Goal: Transaction & Acquisition: Purchase product/service

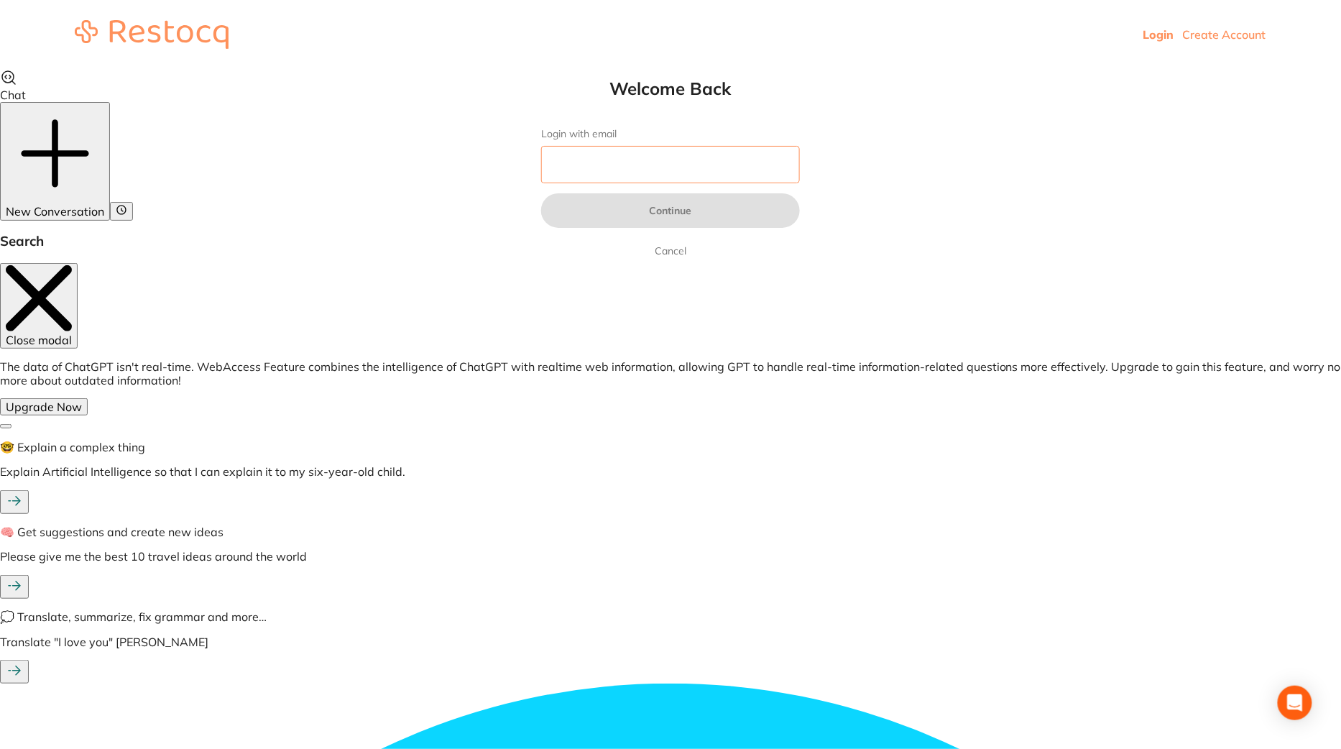
click at [563, 152] on input "Login with email" at bounding box center [670, 164] width 259 height 37
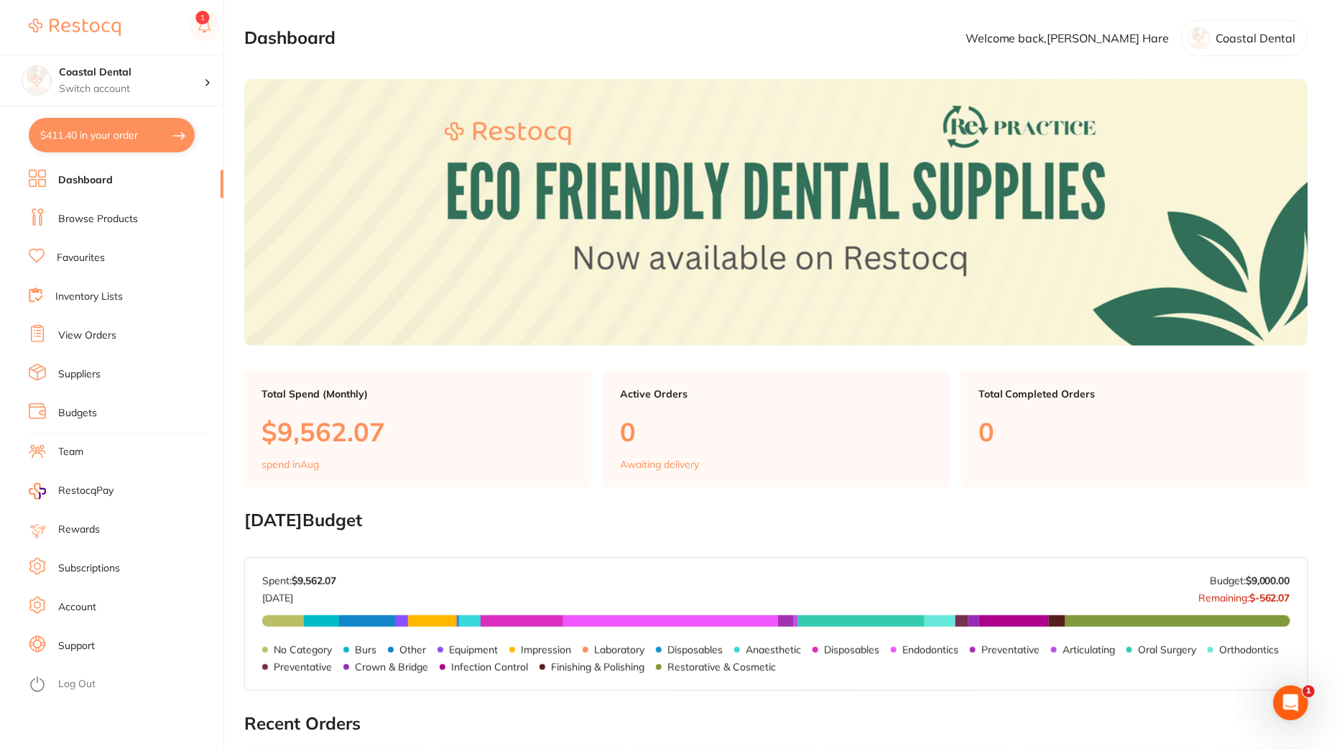
click at [116, 213] on link "Browse Products" at bounding box center [98, 219] width 80 height 14
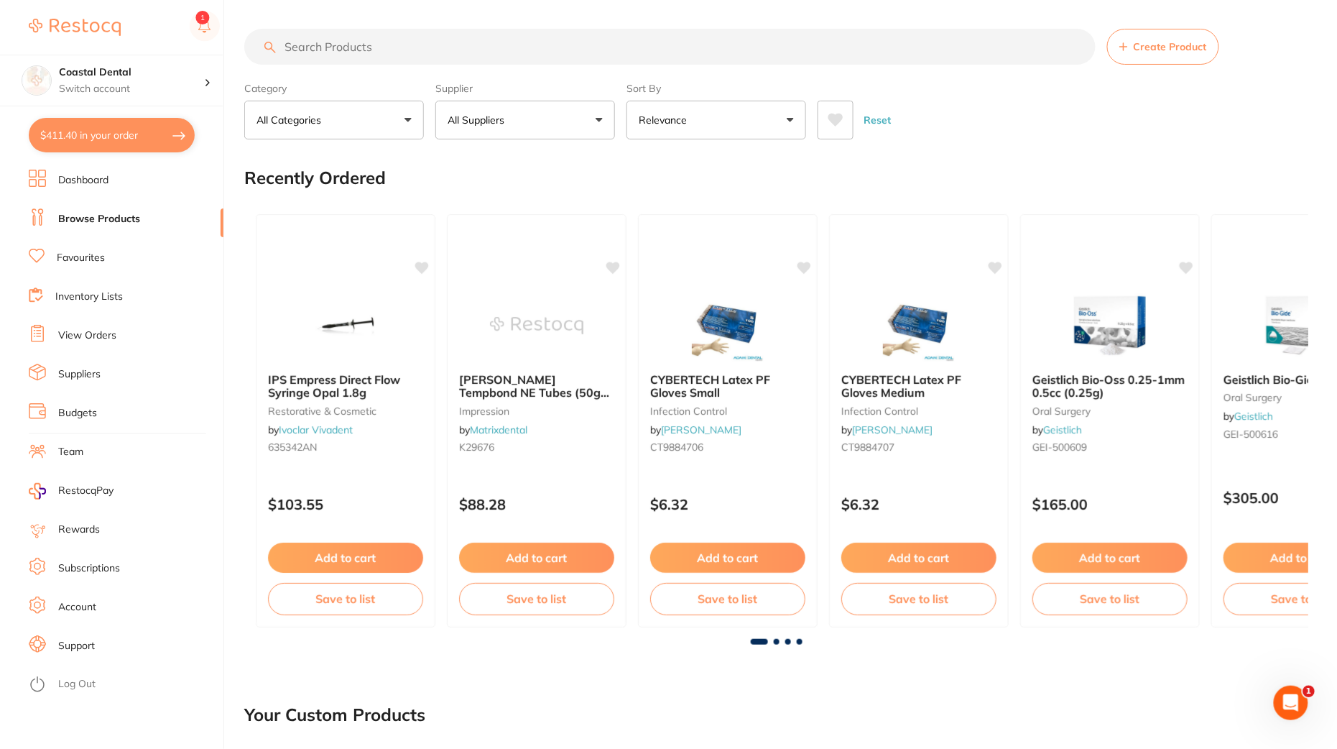
click at [470, 52] on input "search" at bounding box center [670, 47] width 852 height 36
paste input "AN-4566"
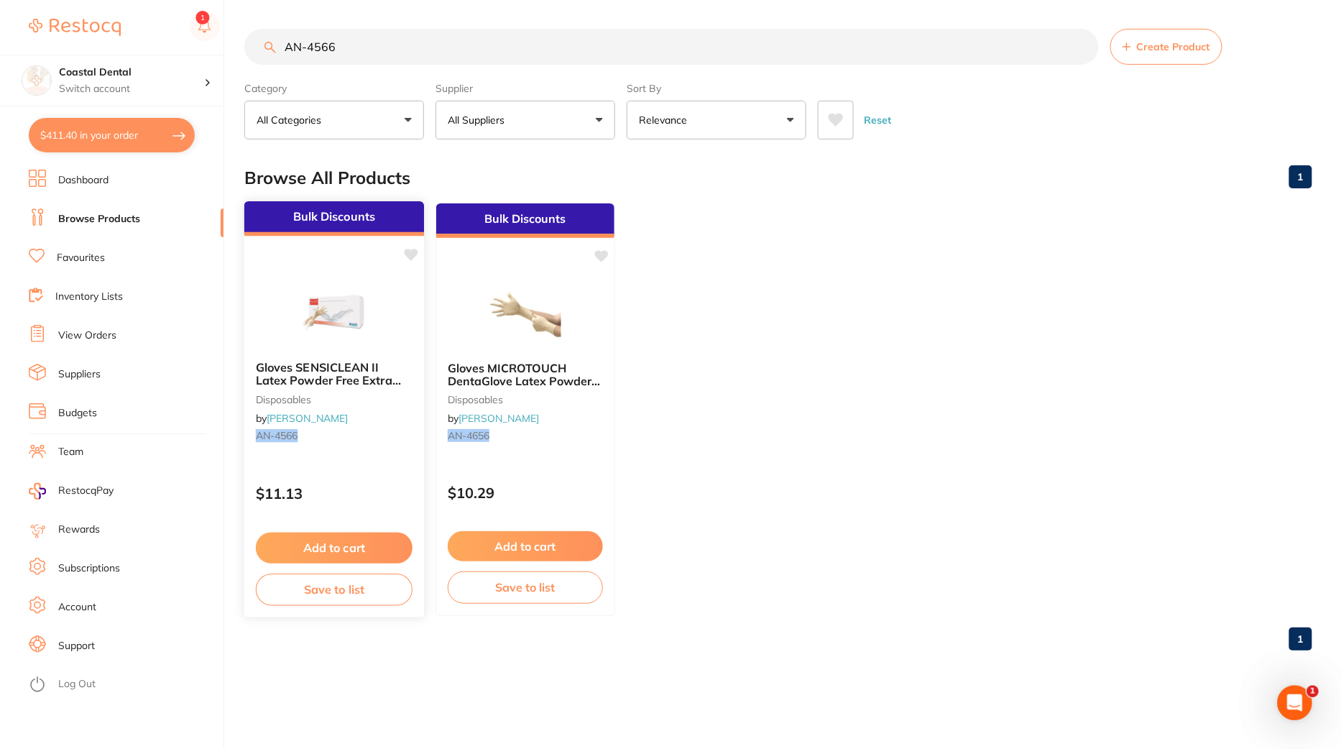
type input "AN-4566"
click at [323, 306] on img at bounding box center [334, 313] width 94 height 73
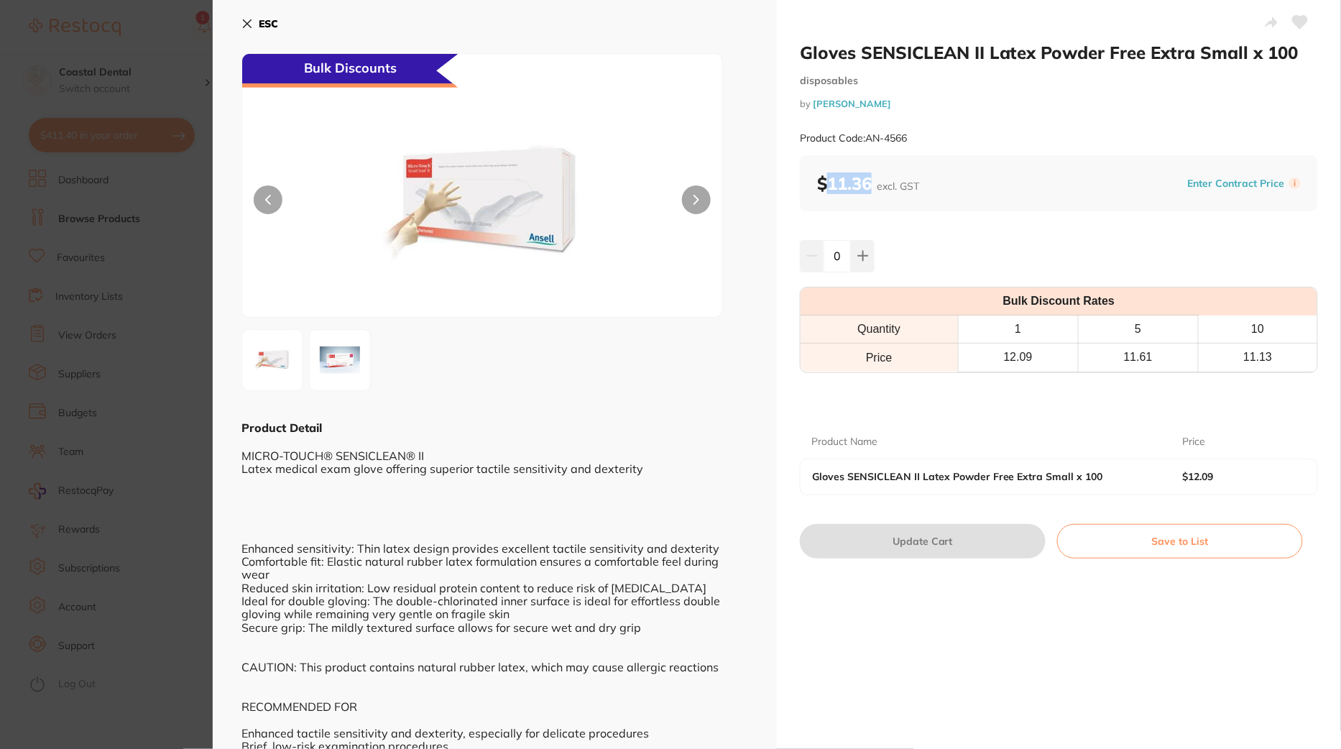
drag, startPoint x: 869, startPoint y: 185, endPoint x: 827, endPoint y: 184, distance: 42.4
type textarea "11.36"
click at [827, 184] on b "$11.36 excl. GST" at bounding box center [868, 183] width 102 height 22
copy b "11.36"
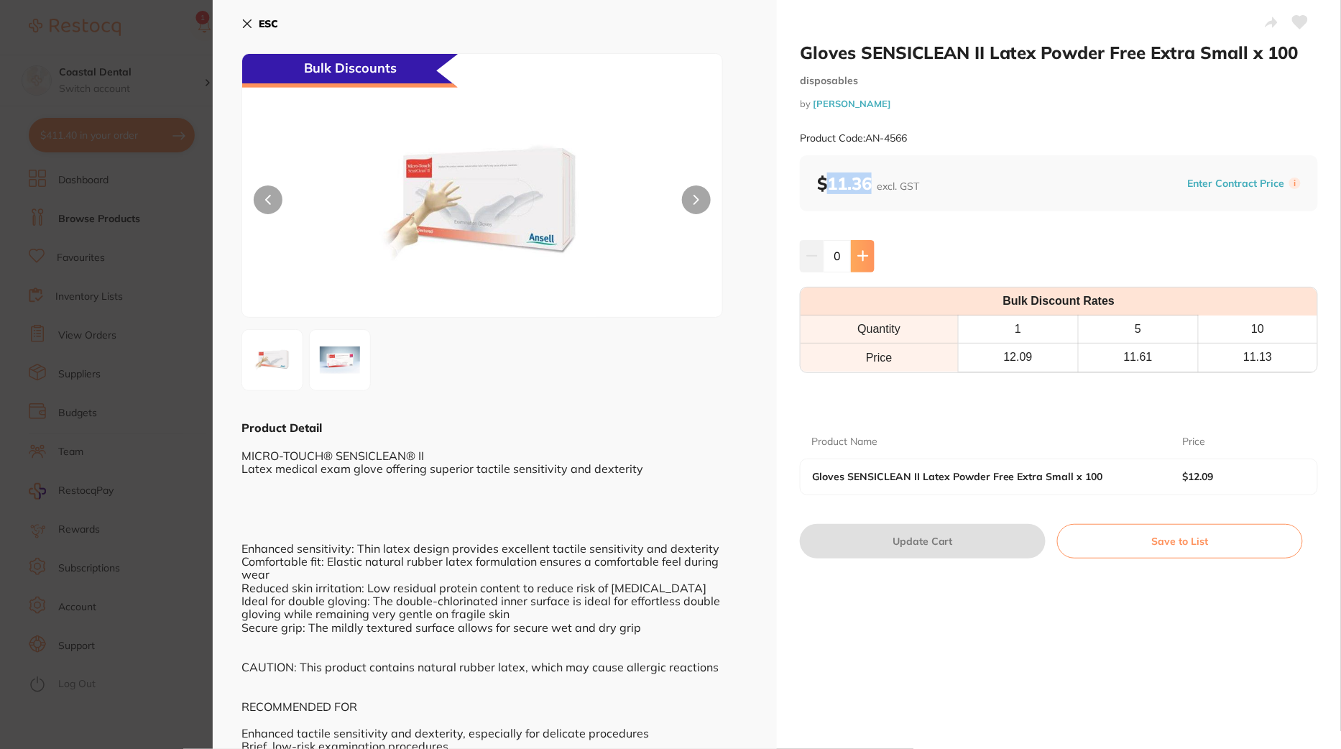
click at [862, 243] on button at bounding box center [863, 256] width 24 height 32
type input "1"
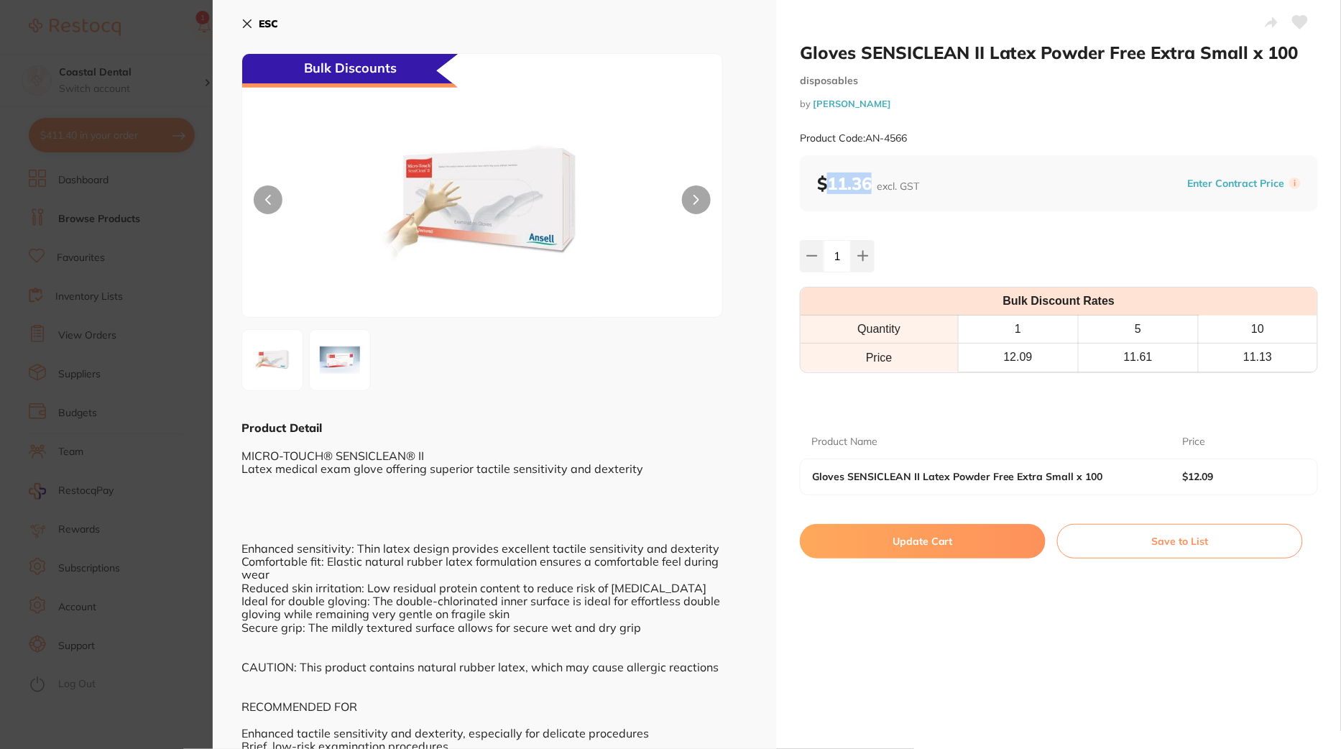
click at [869, 185] on b "$11.36 excl. GST" at bounding box center [868, 183] width 102 height 22
drag, startPoint x: 869, startPoint y: 185, endPoint x: 830, endPoint y: 185, distance: 39.5
click at [830, 185] on b "$11.36 excl. GST" at bounding box center [868, 183] width 102 height 22
click at [900, 663] on div "Gloves SENSICLEAN II Latex Powder Free Extra Small x 100 disposables by Henry S…" at bounding box center [1059, 389] width 564 height 778
drag, startPoint x: 868, startPoint y: 185, endPoint x: 808, endPoint y: 185, distance: 59.6
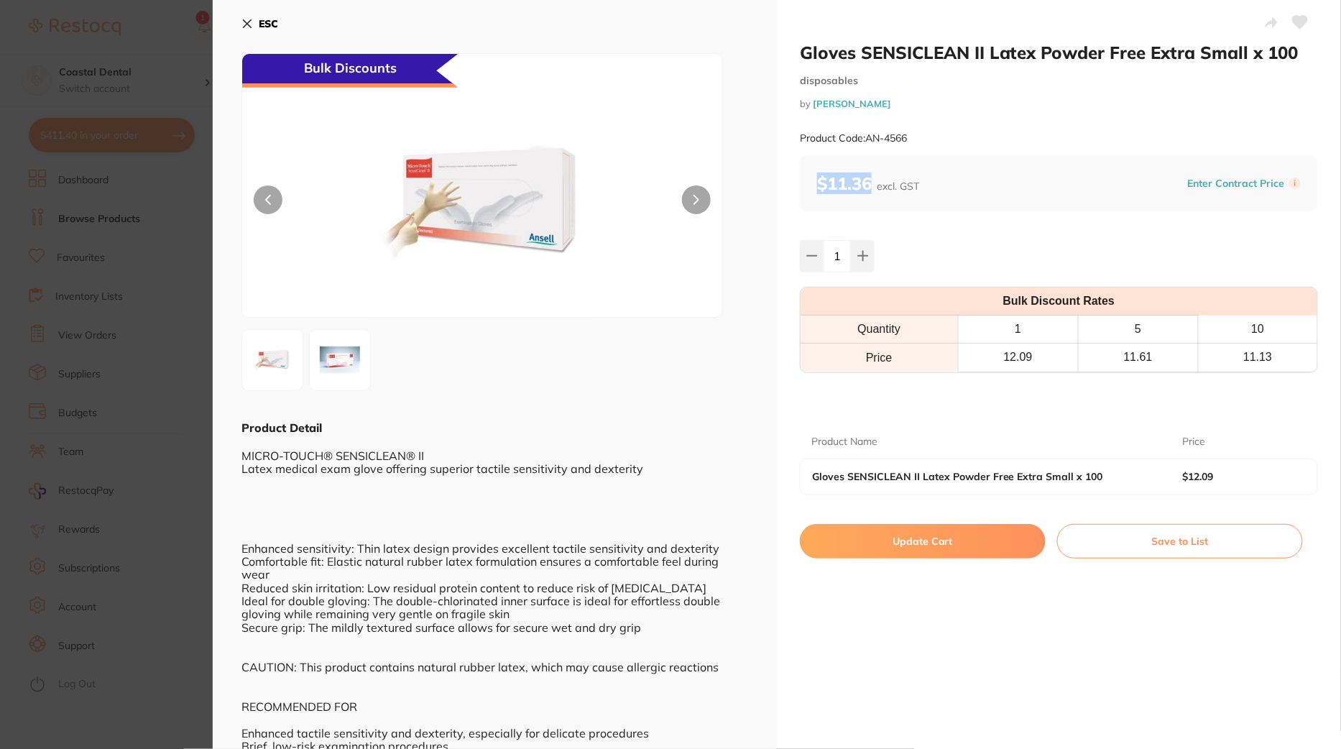
click at [808, 185] on div "$11.36 excl. GST Enter Contract Price i" at bounding box center [1059, 183] width 518 height 56
click at [942, 211] on div "Gloves SENSICLEAN II Latex Powder Free Extra Small x 100 disposables by Henry S…" at bounding box center [1059, 389] width 564 height 778
click at [903, 540] on button "Update Cart" at bounding box center [923, 541] width 246 height 34
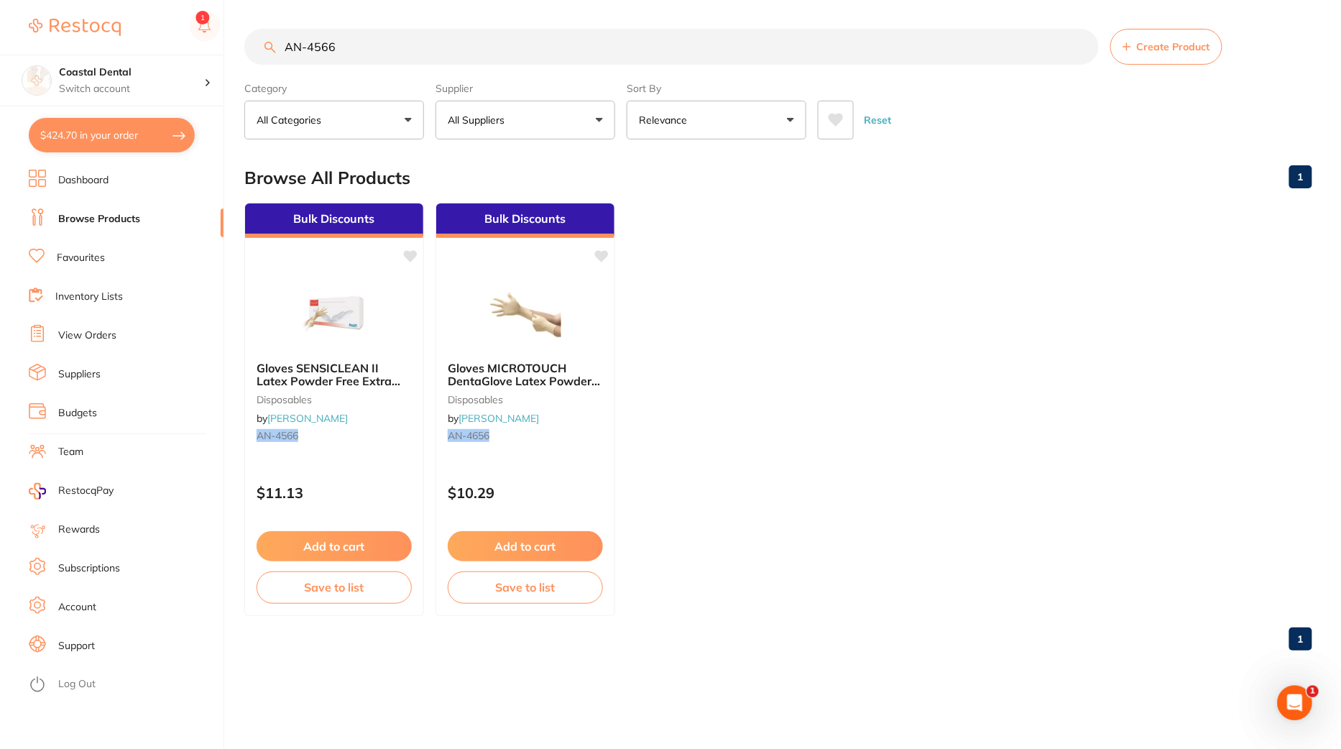
click at [89, 128] on button "$424.70 in your order" at bounding box center [112, 135] width 166 height 34
checkbox input "true"
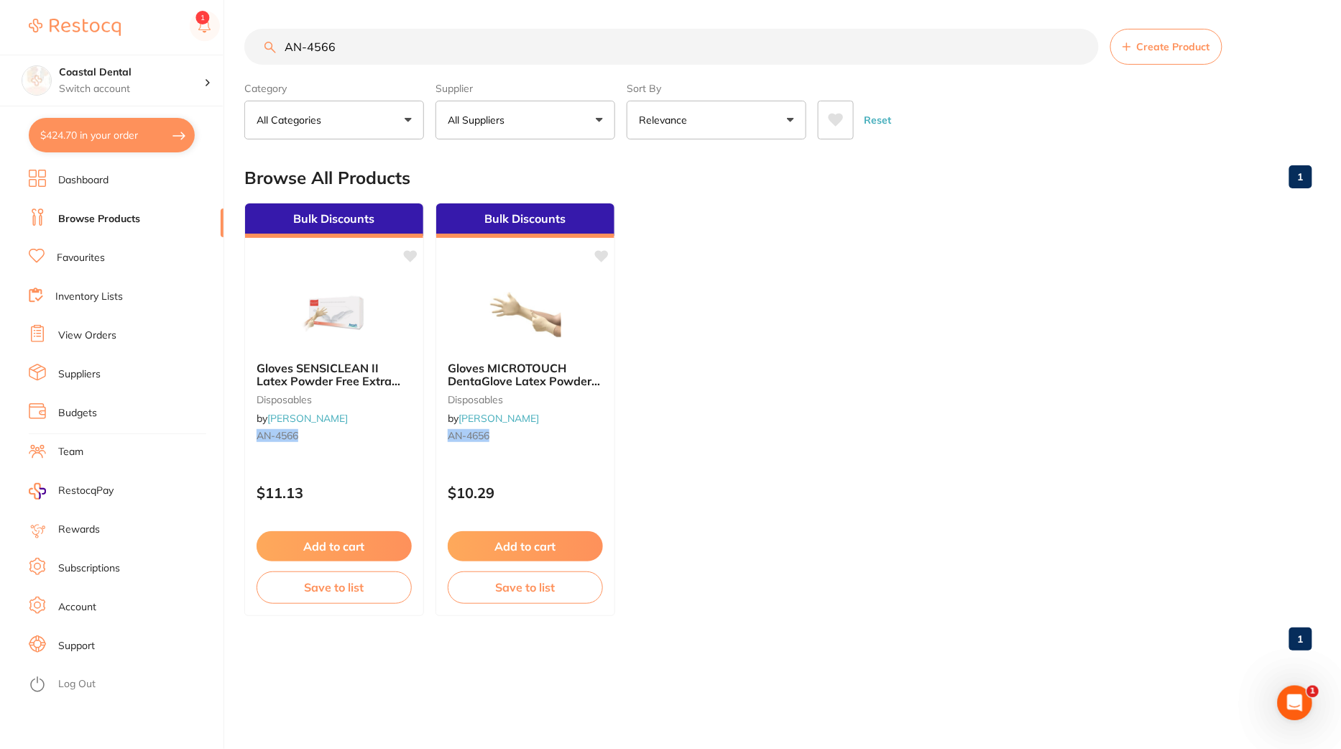
checkbox input "true"
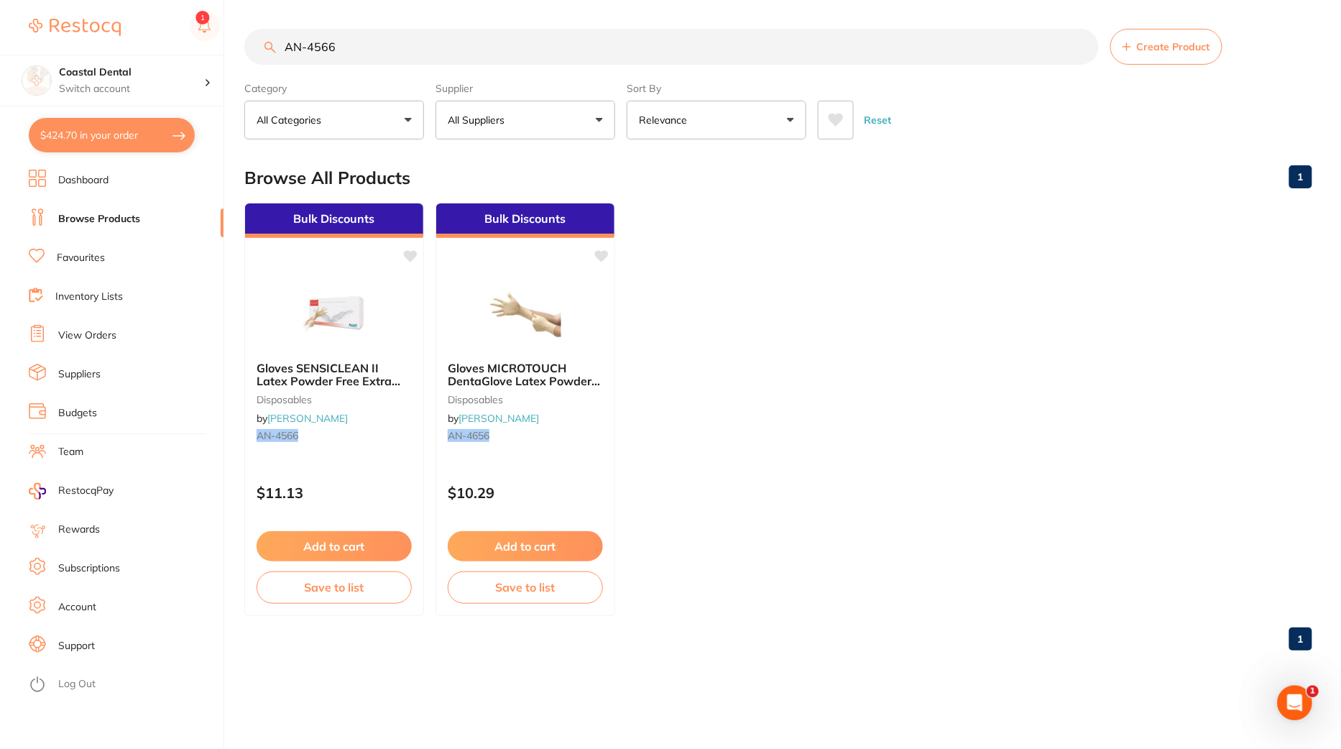
checkbox input "true"
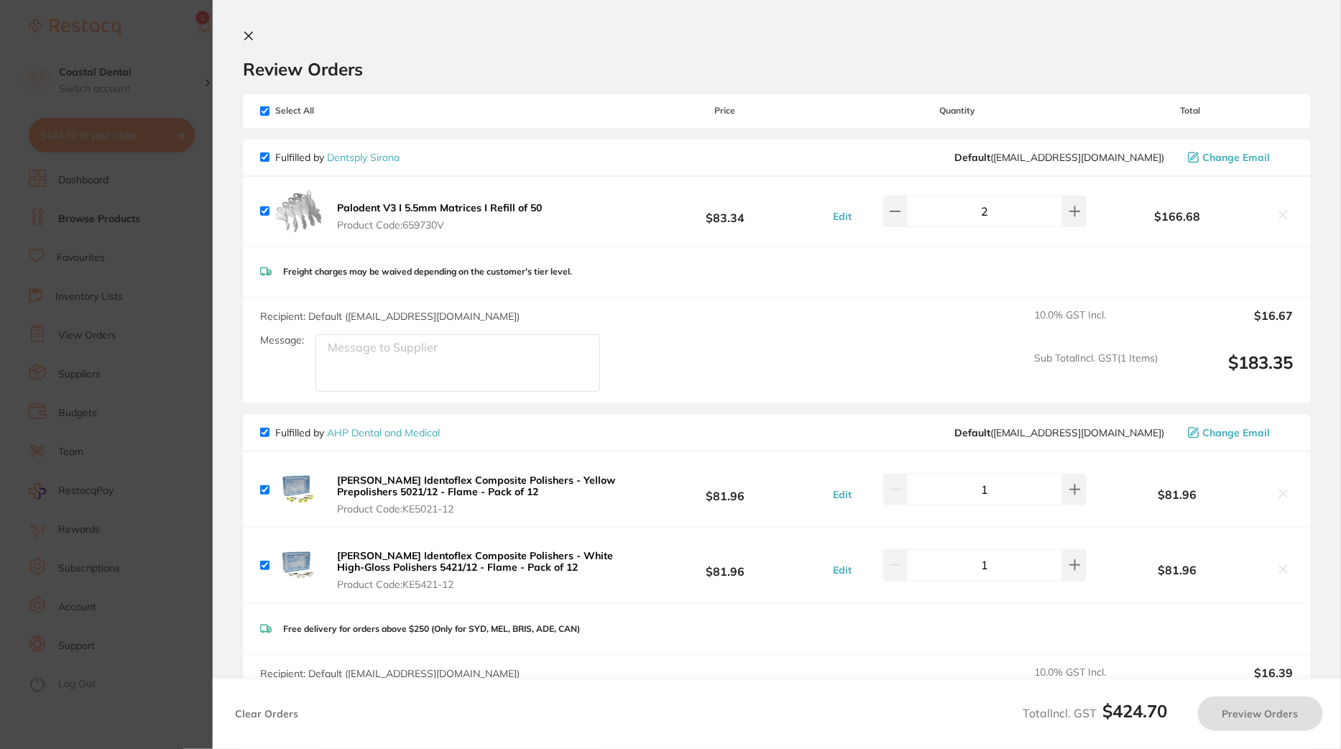
checkbox input "false"
checkbox input "true"
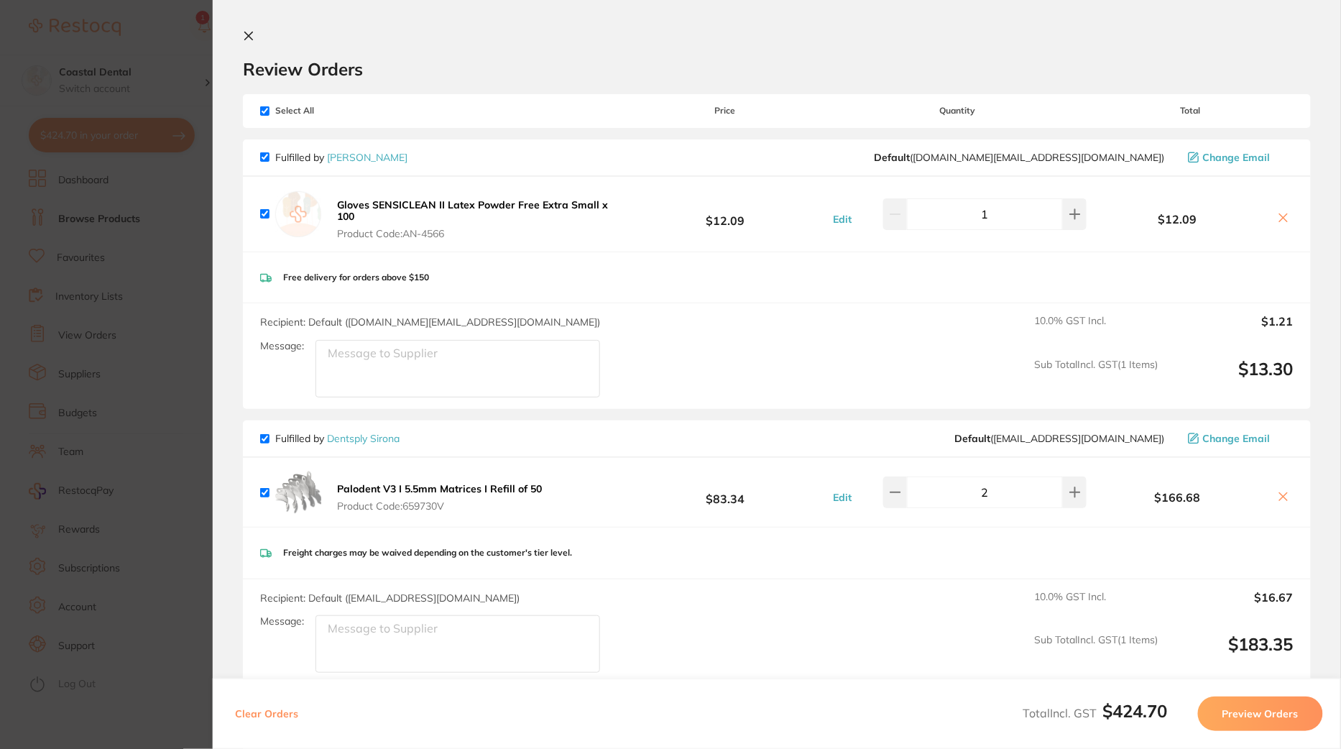
click at [246, 37] on icon at bounding box center [249, 36] width 8 height 8
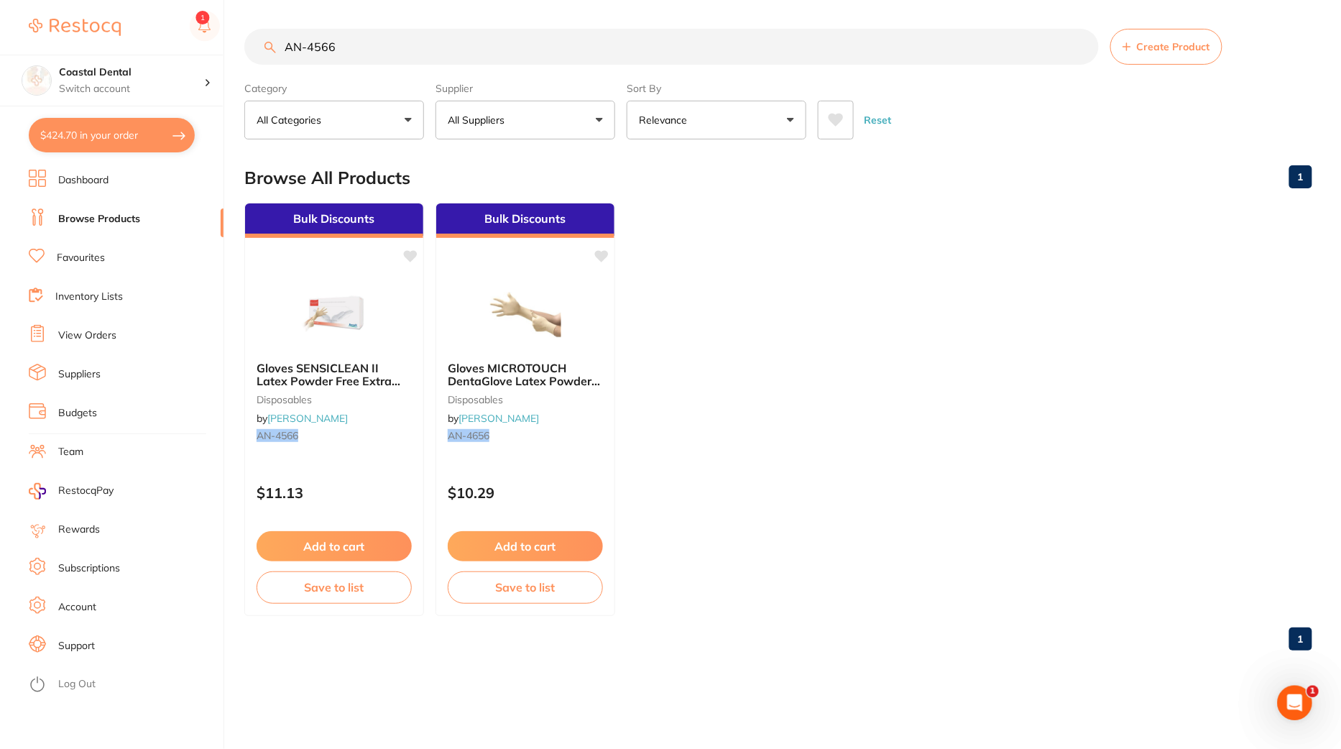
click at [93, 140] on button "$424.70 in your order" at bounding box center [112, 135] width 166 height 34
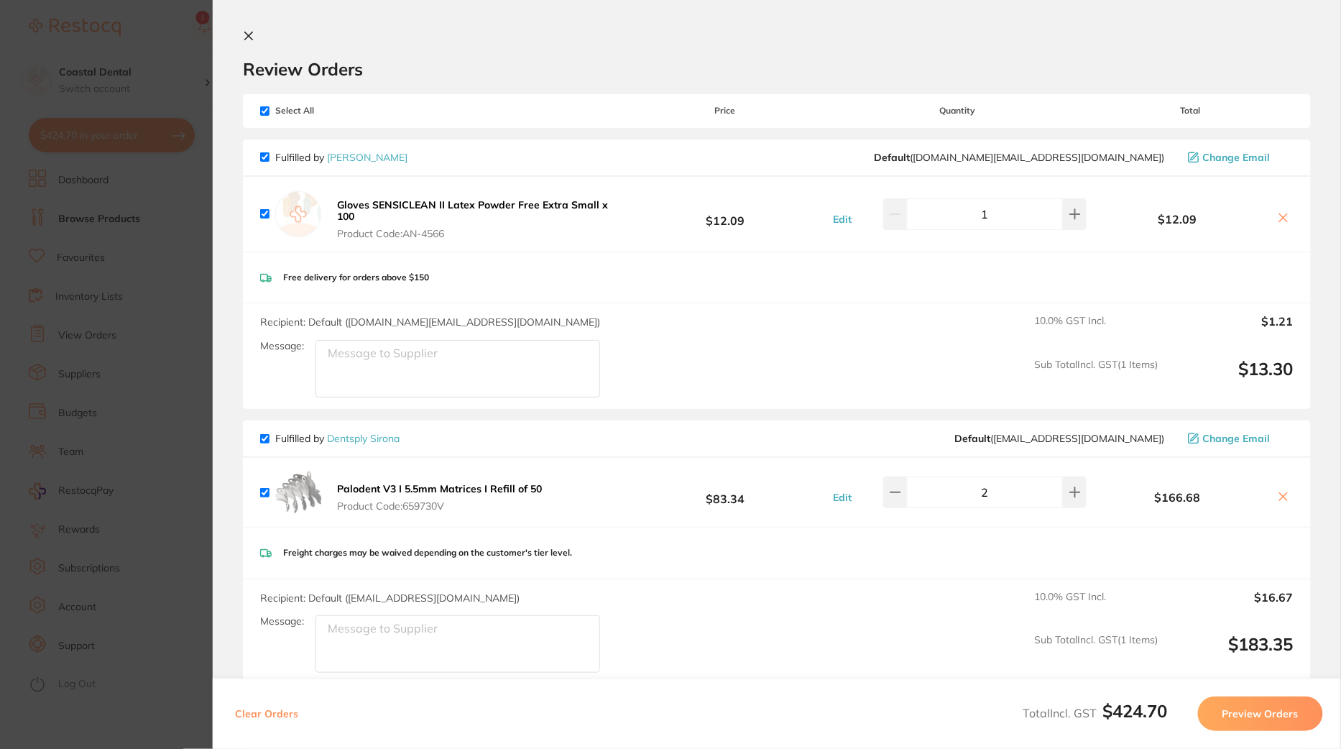
click at [1281, 213] on icon at bounding box center [1283, 217] width 11 height 11
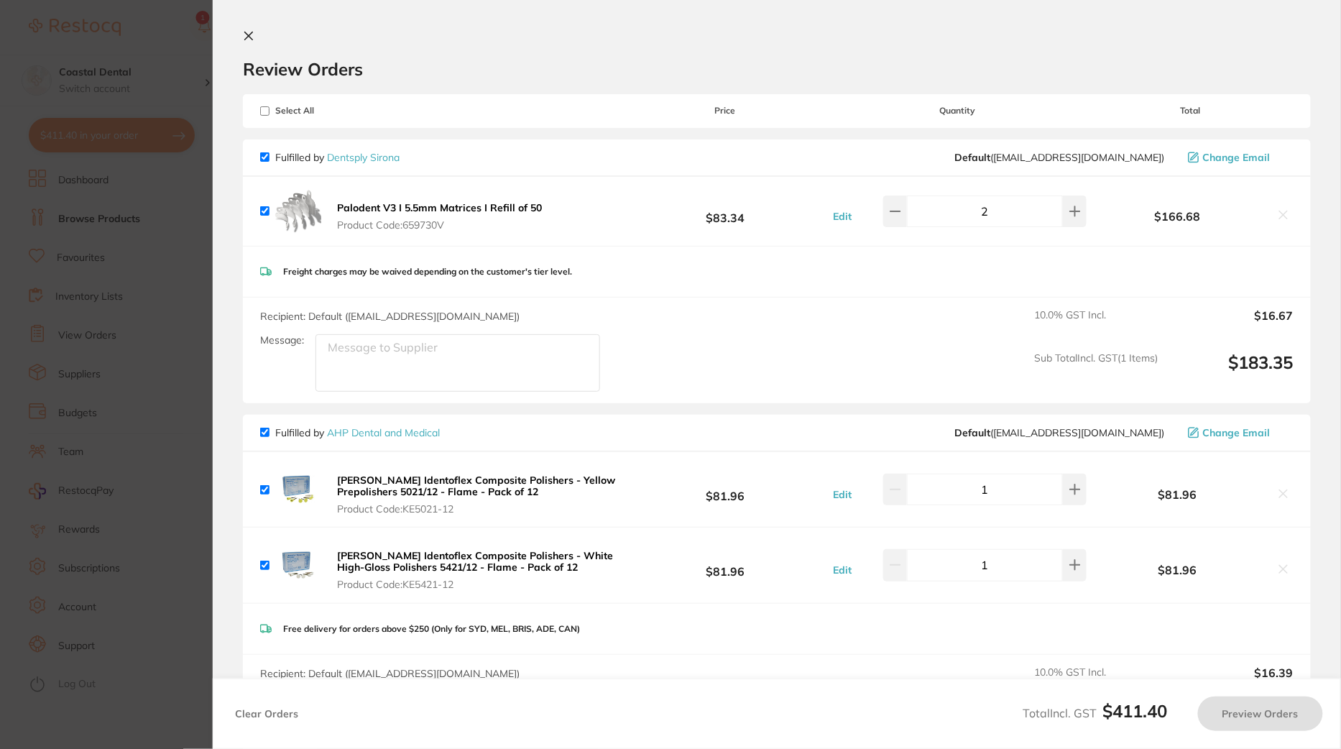
checkbox input "true"
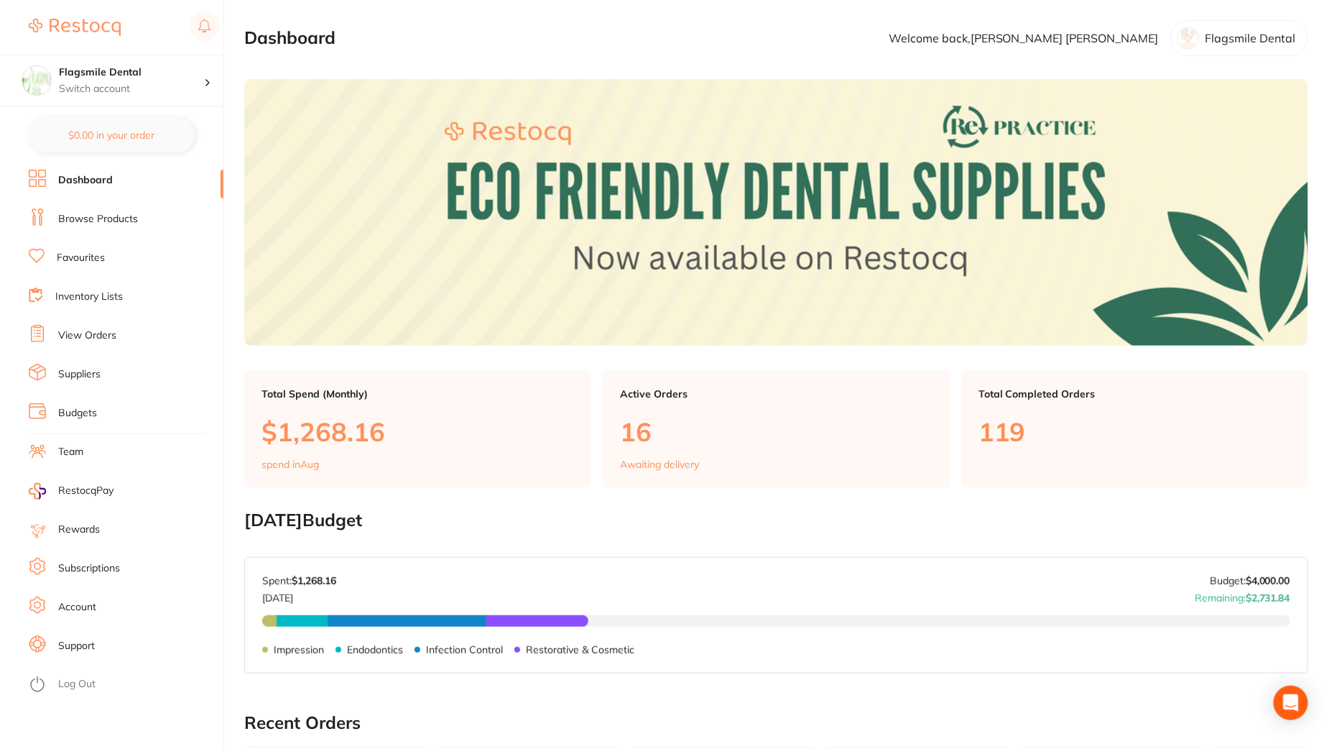
click at [83, 233] on ul "Dashboard Browse Products Favourites Inventory Lists View Orders Suppliers Budg…" at bounding box center [126, 459] width 195 height 579
click at [89, 223] on link "Browse Products" at bounding box center [98, 219] width 80 height 14
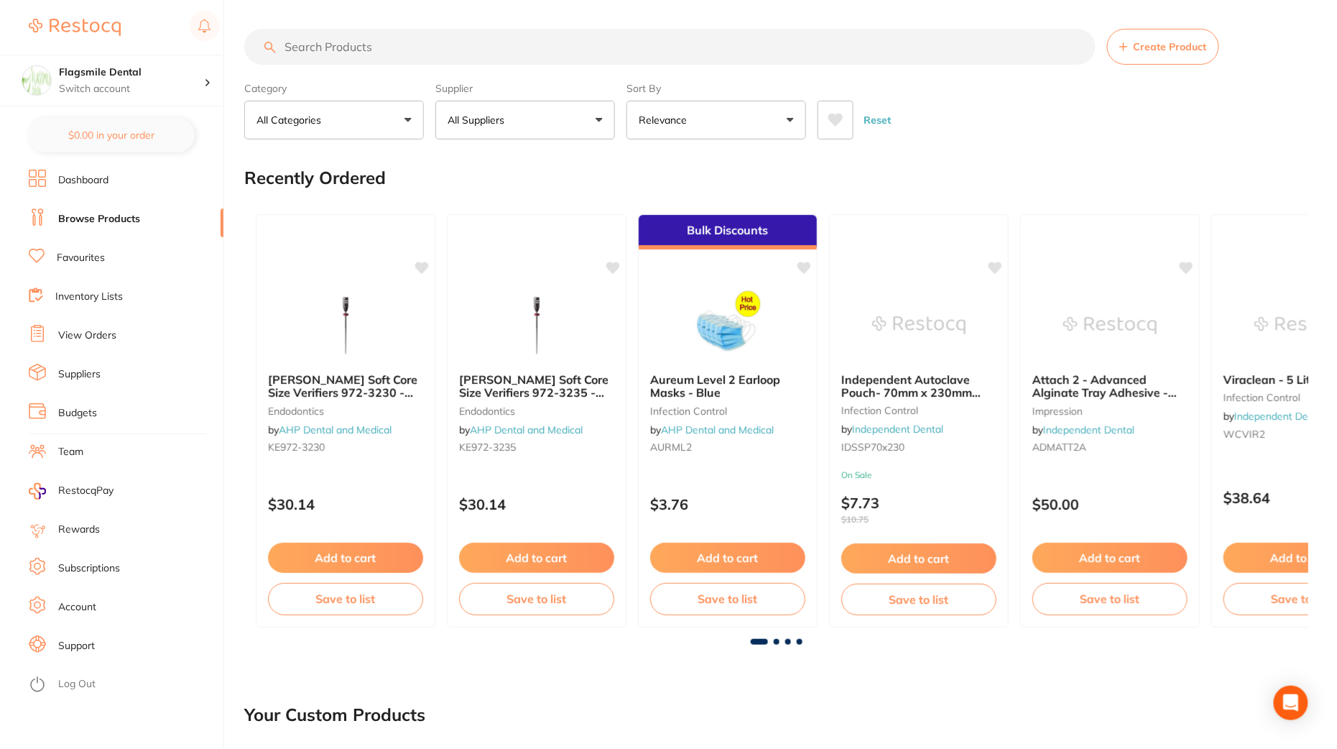
click at [384, 47] on input "search" at bounding box center [670, 47] width 852 height 36
paste input "AN-4566"
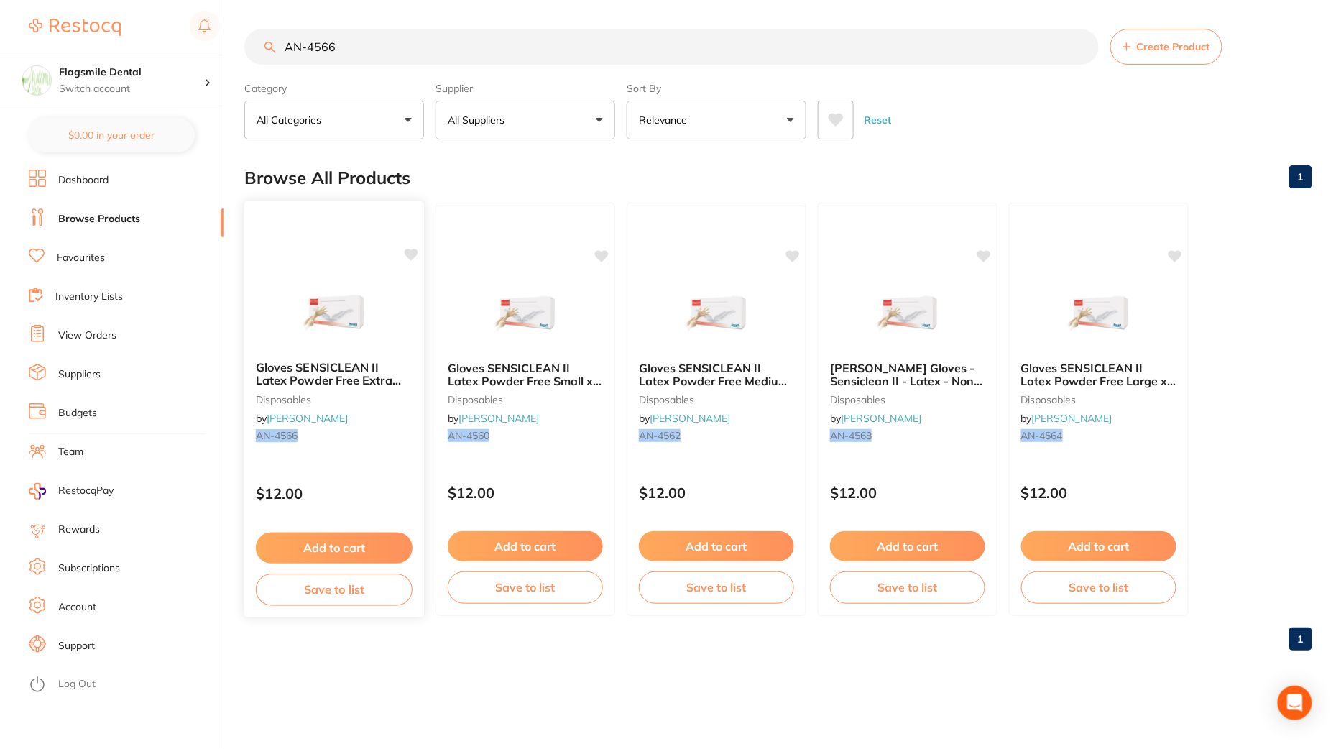
type input "AN-4566"
click at [317, 312] on img at bounding box center [334, 313] width 94 height 73
